Goal: Transaction & Acquisition: Book appointment/travel/reservation

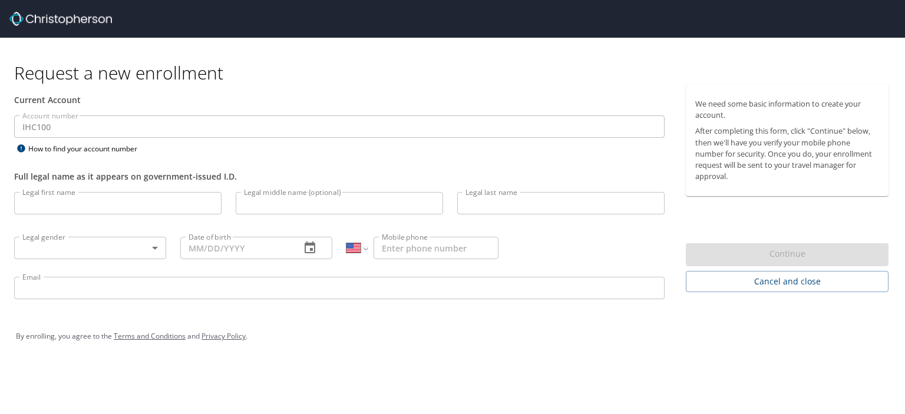
select select "US"
click at [96, 207] on input "Legal first name" at bounding box center [117, 203] width 207 height 22
type input "Megan"
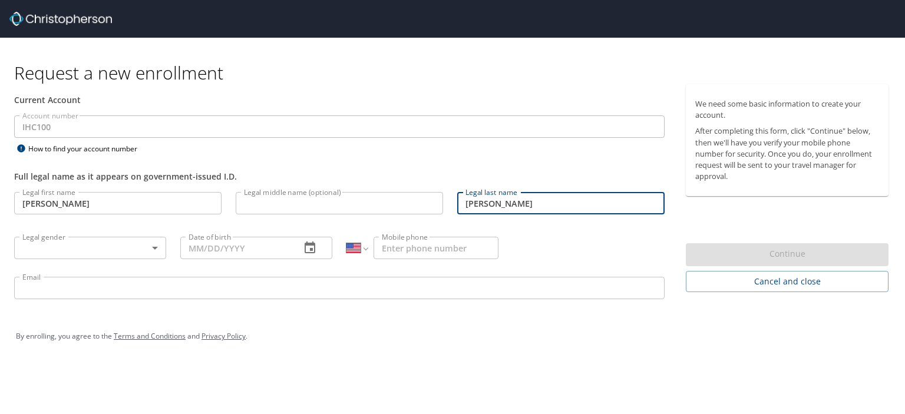
type input "Rapuano"
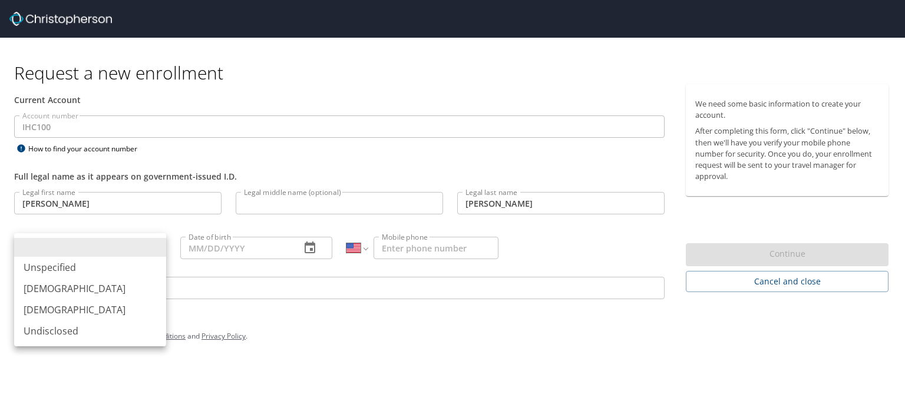
click at [91, 246] on body "Request a new enrollment Current Account Account number IHC100 Account number H…" at bounding box center [452, 207] width 905 height 414
click at [91, 312] on li "Female" at bounding box center [90, 309] width 152 height 21
type input "[DEMOGRAPHIC_DATA]"
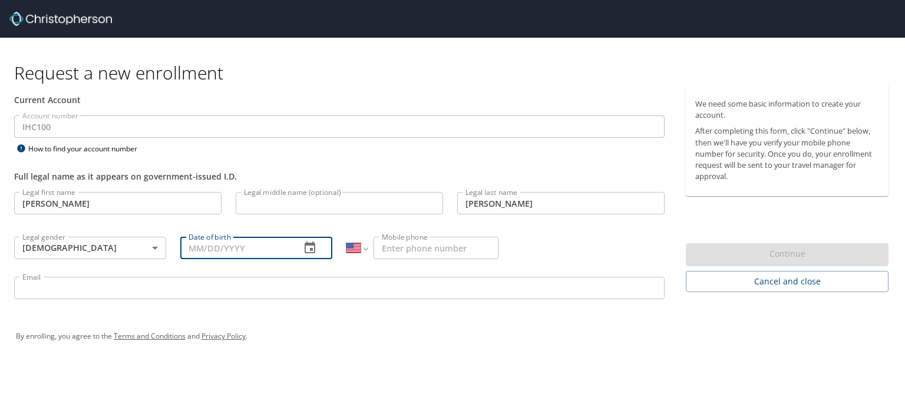
click at [209, 244] on input "Date of birth" at bounding box center [235, 248] width 111 height 22
type input "11/22/1997"
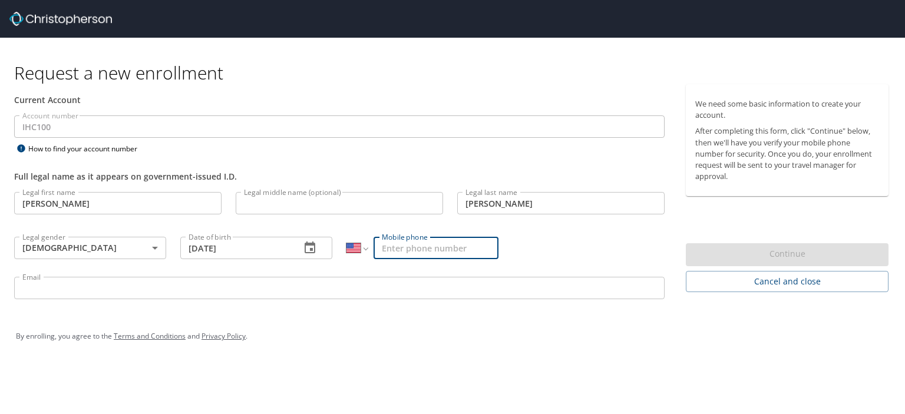
click at [414, 245] on input "Mobile phone" at bounding box center [435, 248] width 125 height 22
type input "(610) 703-9388"
click at [389, 203] on input "Legal middle name (optional)" at bounding box center [339, 203] width 207 height 22
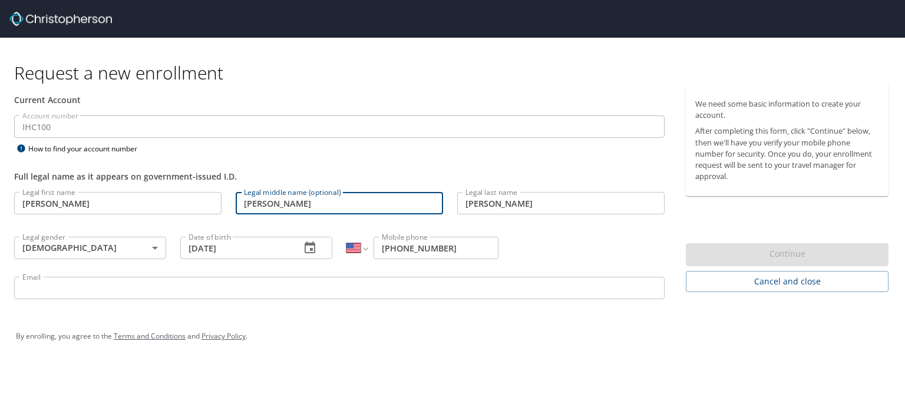
type input "Elizabeth"
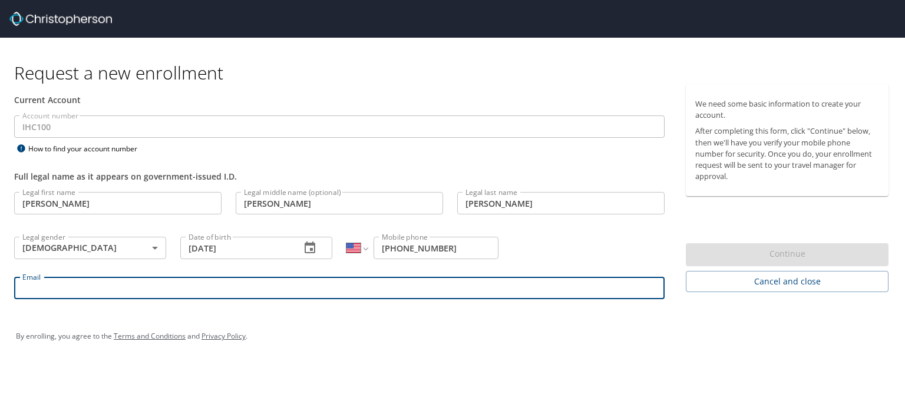
click at [342, 298] on input "Email" at bounding box center [339, 288] width 650 height 22
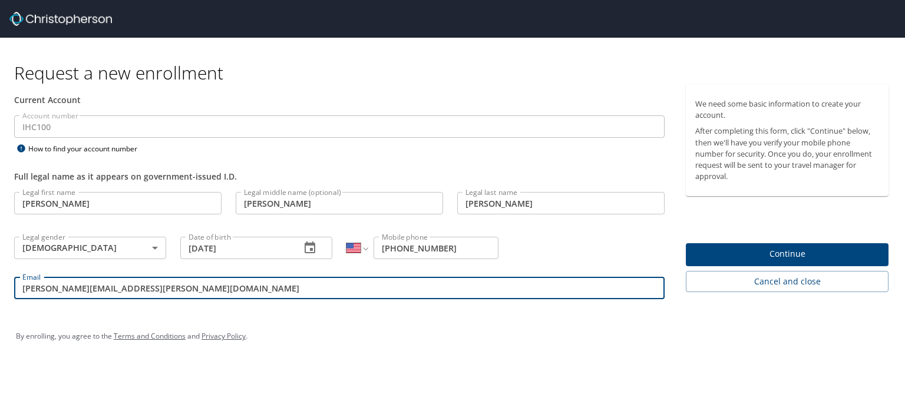
type input "megan.rapuano@imail.org"
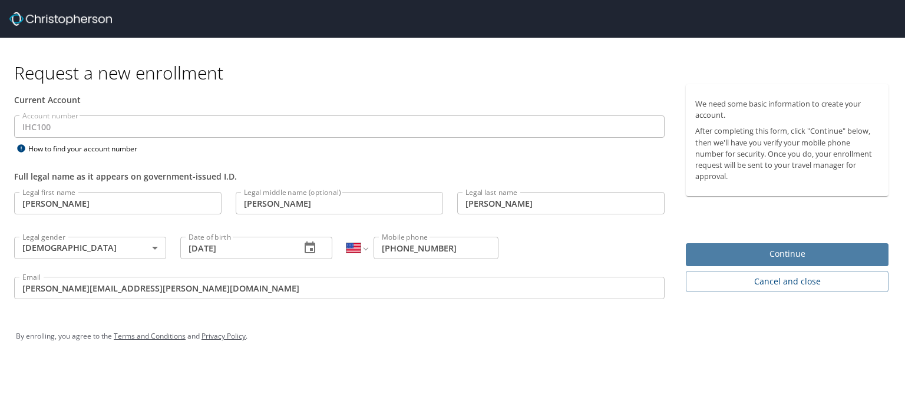
click at [733, 254] on span "Continue" at bounding box center [787, 254] width 184 height 15
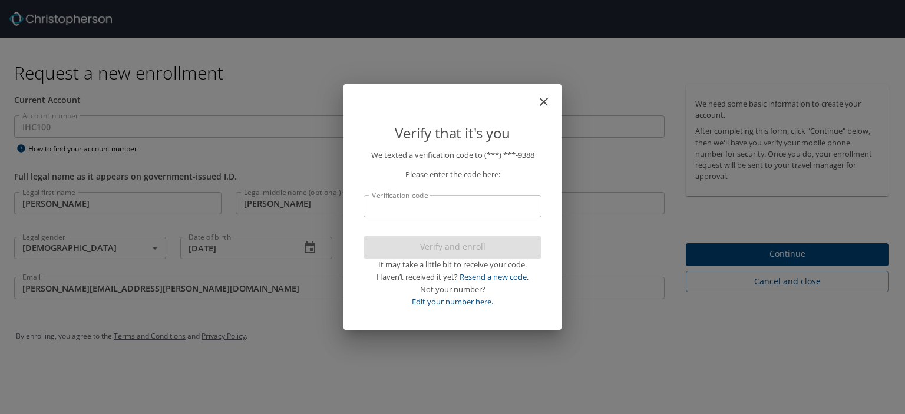
click at [515, 207] on input "Verification code" at bounding box center [452, 206] width 178 height 22
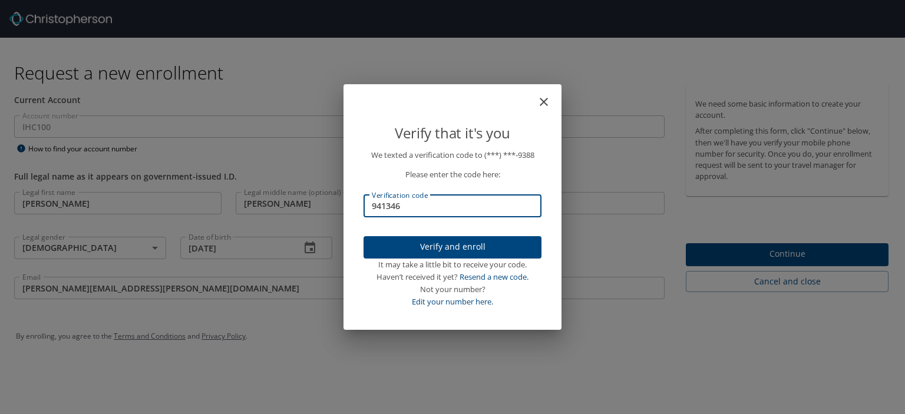
type input "941346"
click at [499, 249] on span "Verify and enroll" at bounding box center [452, 247] width 159 height 15
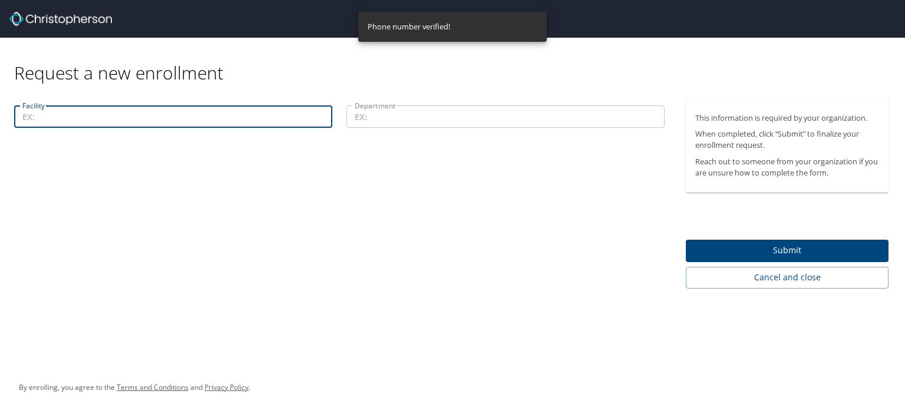
click at [246, 108] on input "Facility" at bounding box center [173, 116] width 318 height 22
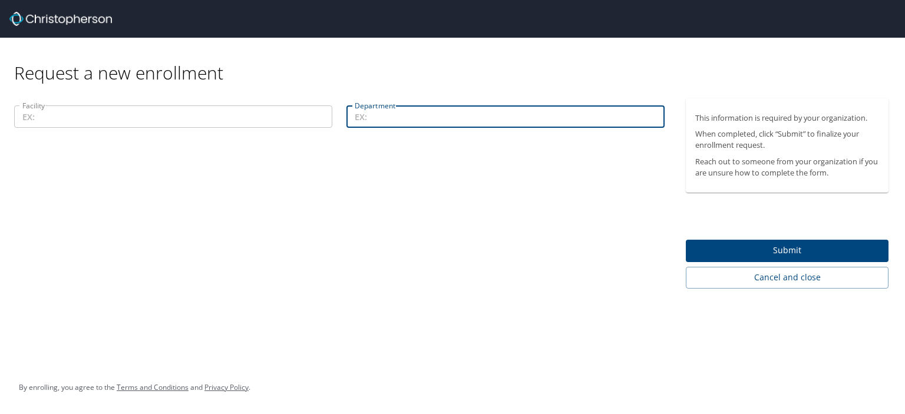
click at [370, 124] on input "Department" at bounding box center [505, 116] width 318 height 22
type input "Continuous Improvement"
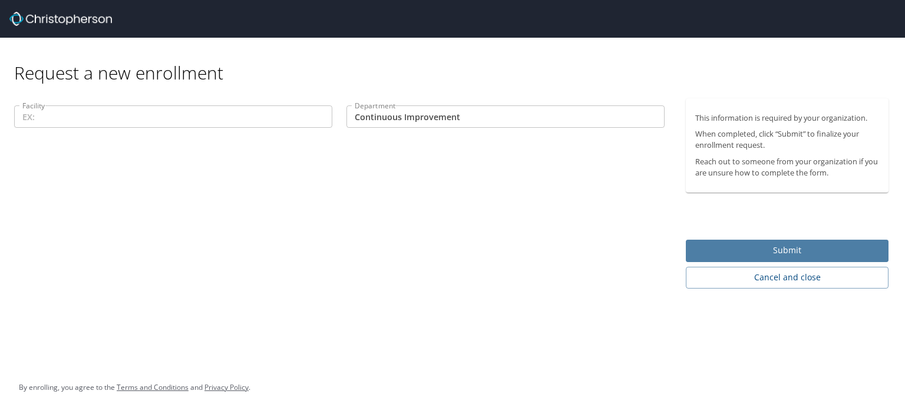
click at [733, 249] on span "Submit" at bounding box center [787, 250] width 184 height 15
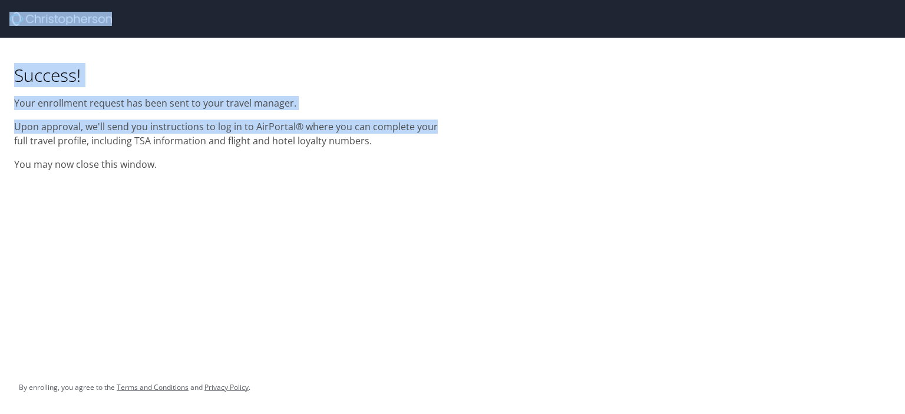
drag, startPoint x: 737, startPoint y: 131, endPoint x: 229, endPoint y: -38, distance: 535.7
click at [229, 0] on html "Success! Your enrollment request has been sent to your travel manager. Upon app…" at bounding box center [452, 207] width 905 height 414
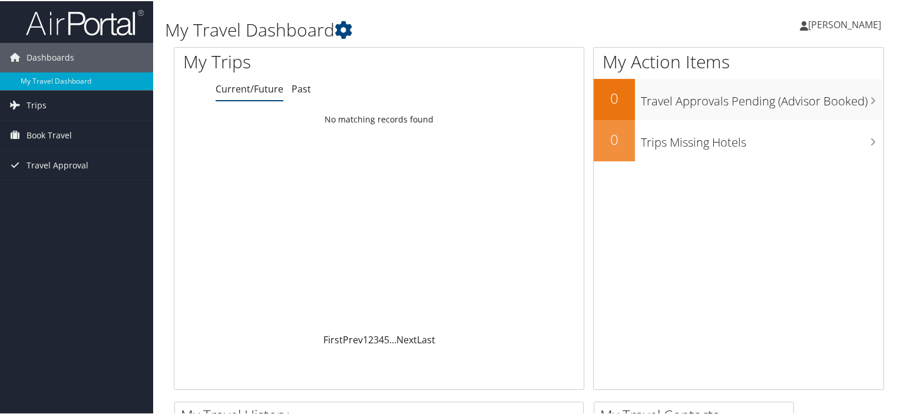
click at [848, 29] on span "[PERSON_NAME]" at bounding box center [844, 23] width 73 height 13
click at [776, 105] on link "View Travel Profile" at bounding box center [813, 105] width 131 height 20
click at [38, 131] on span "Book Travel" at bounding box center [49, 134] width 45 height 29
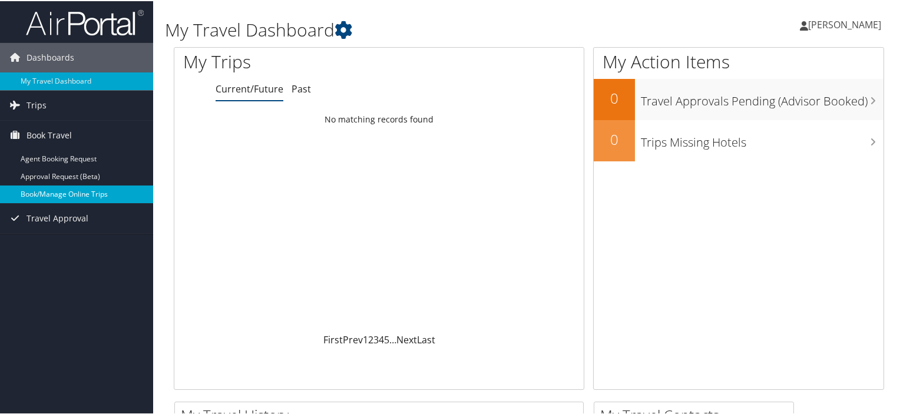
click at [51, 195] on link "Book/Manage Online Trips" at bounding box center [76, 193] width 153 height 18
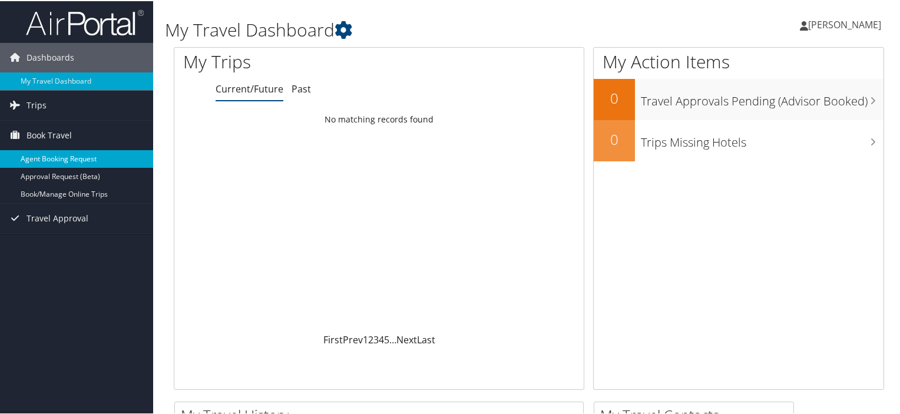
click at [67, 153] on link "Agent Booking Request" at bounding box center [76, 158] width 153 height 18
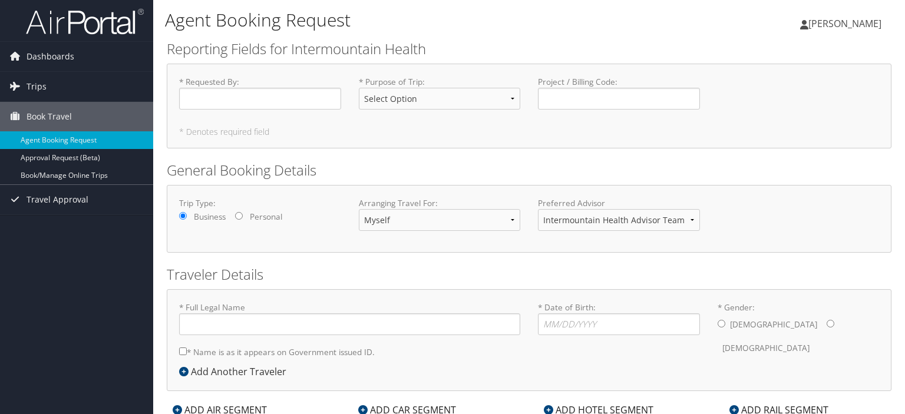
type input "[PERSON_NAME] [PERSON_NAME]"
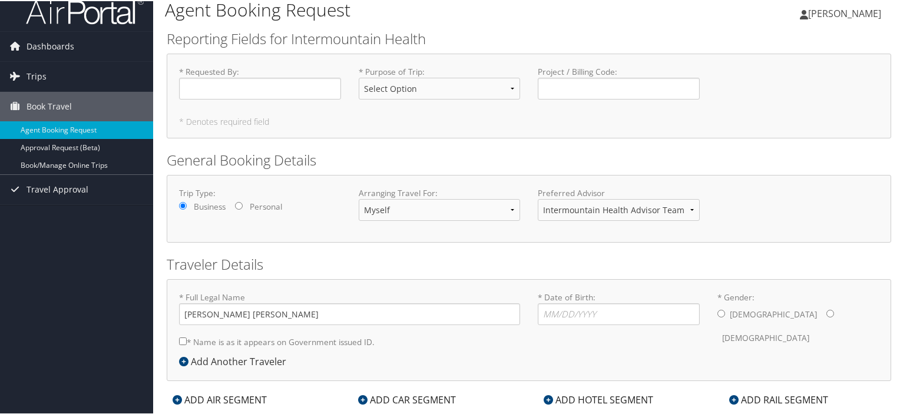
scroll to position [12, 0]
click at [380, 84] on select "Select Option 3rd Party Reimbursable Business CME Conf or Education Groups Pers…" at bounding box center [440, 87] width 162 height 22
click at [601, 153] on h2 "General Booking Details" at bounding box center [529, 158] width 724 height 20
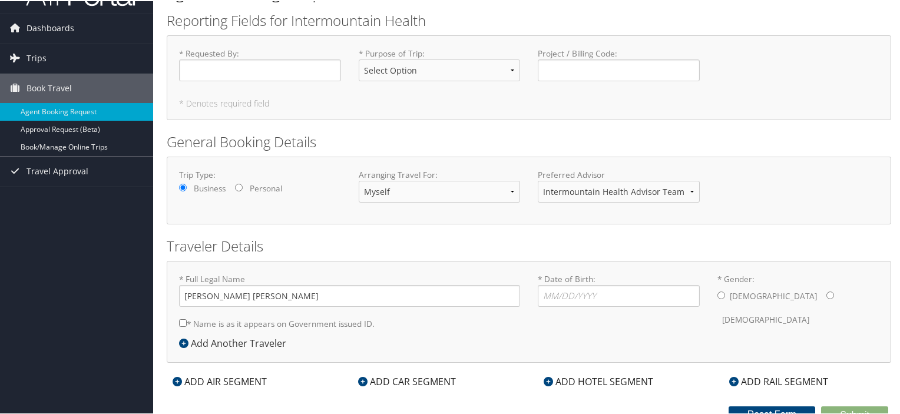
scroll to position [38, 0]
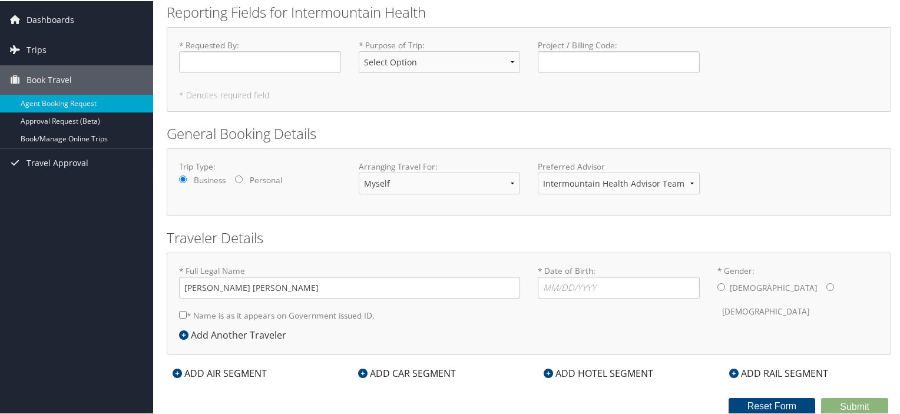
click at [431, 244] on h2 "Traveler Details" at bounding box center [529, 237] width 724 height 20
click at [240, 371] on div "ADD AIR SEGMENT" at bounding box center [220, 372] width 106 height 14
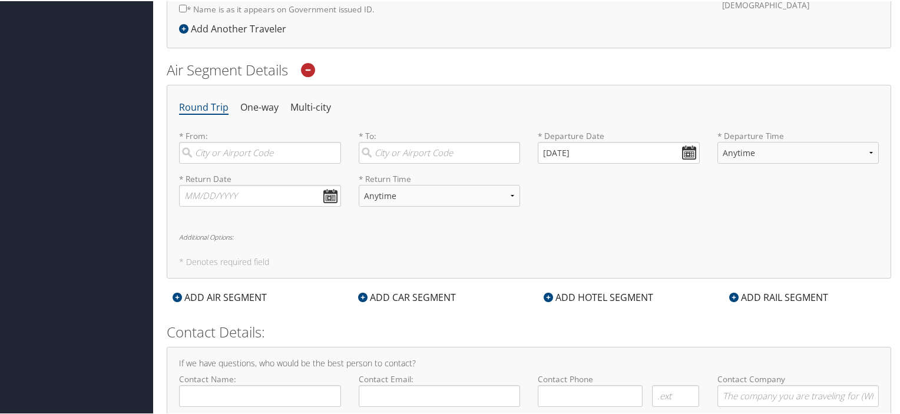
scroll to position [345, 0]
click at [581, 295] on div "ADD HOTEL SEGMENT" at bounding box center [598, 295] width 121 height 14
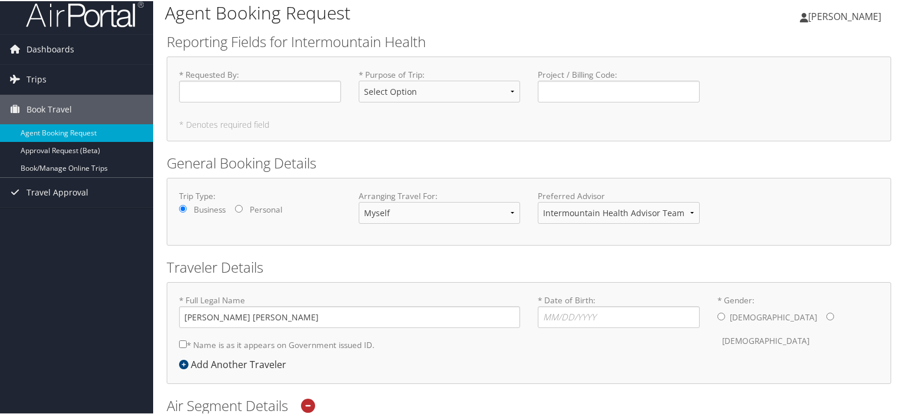
scroll to position [0, 0]
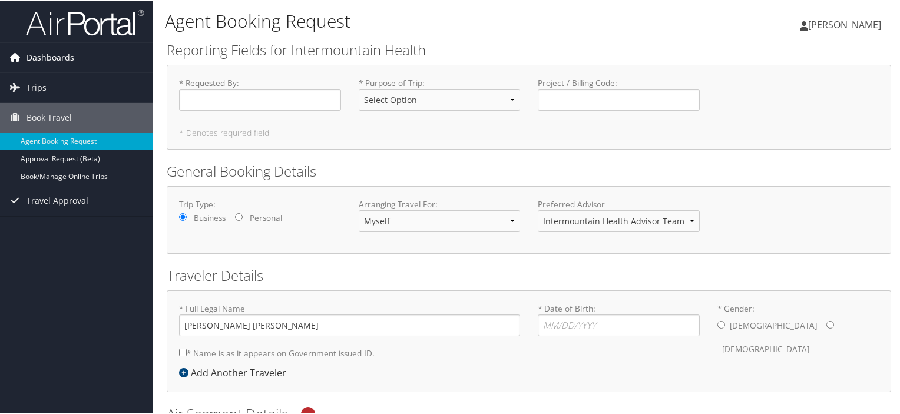
click at [59, 54] on span "Dashboards" at bounding box center [51, 56] width 48 height 29
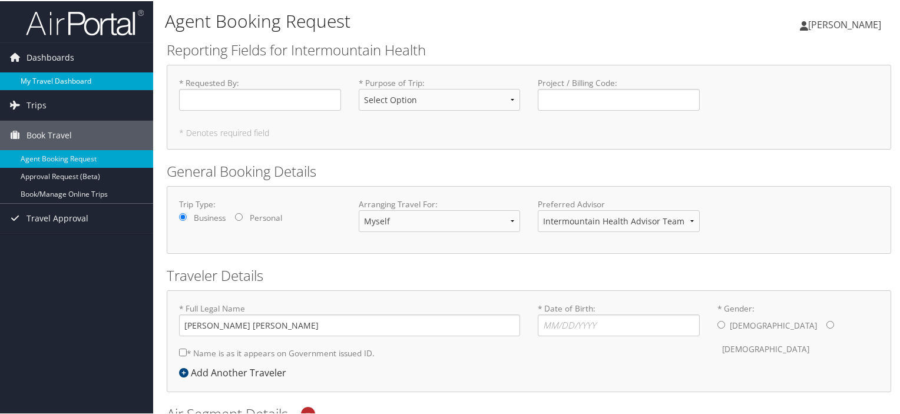
click at [60, 81] on link "My Travel Dashboard" at bounding box center [76, 80] width 153 height 18
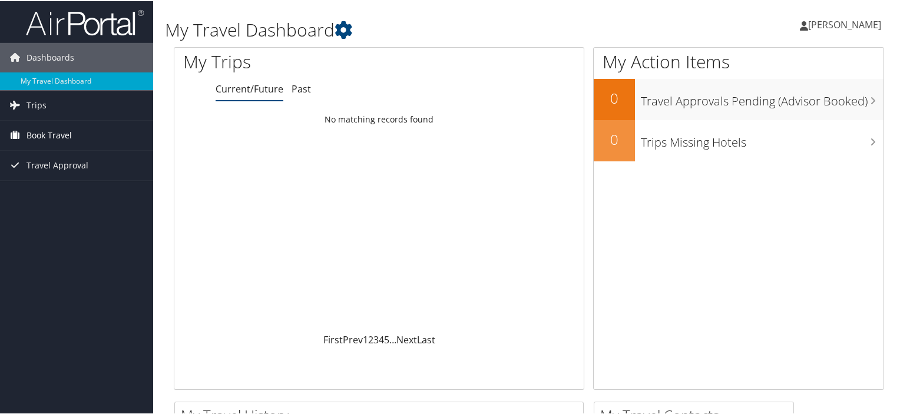
click at [57, 129] on span "Book Travel" at bounding box center [49, 134] width 45 height 29
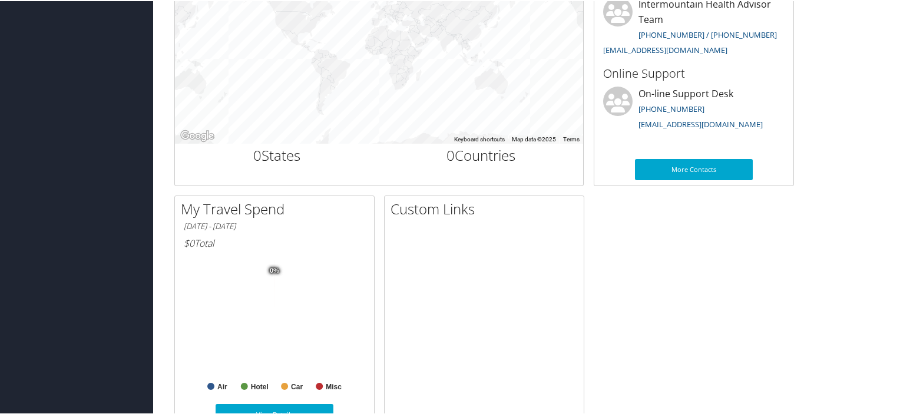
scroll to position [487, 0]
